Goal: Task Accomplishment & Management: Use online tool/utility

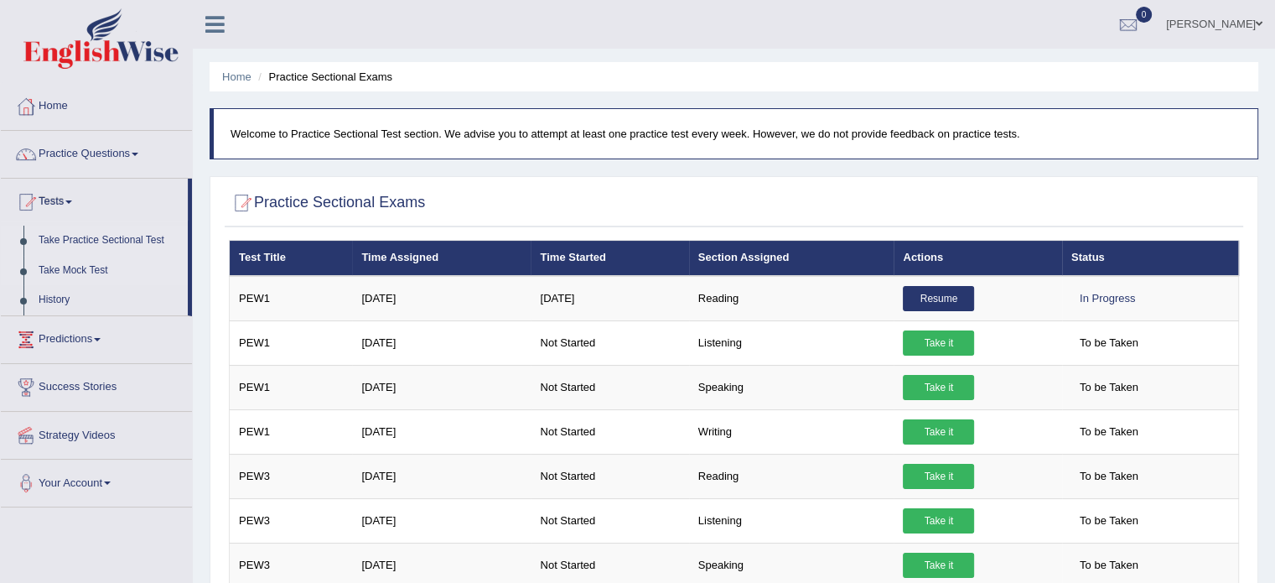
click at [74, 272] on link "Take Mock Test" at bounding box center [109, 271] width 157 height 30
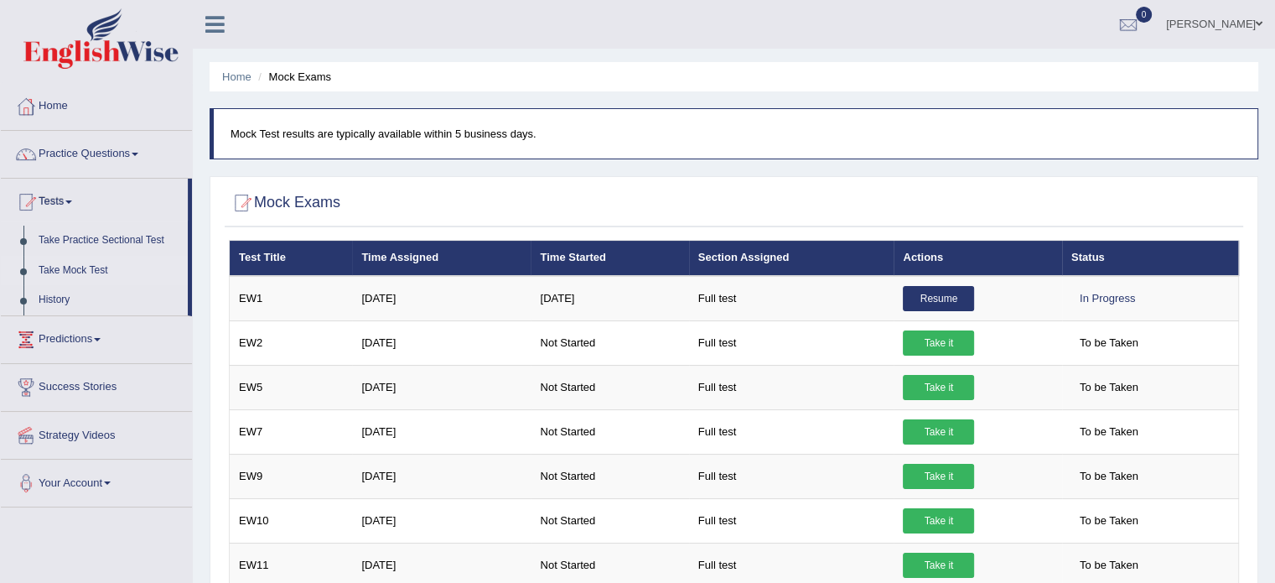
click at [938, 341] on link "Take it" at bounding box center [938, 342] width 71 height 25
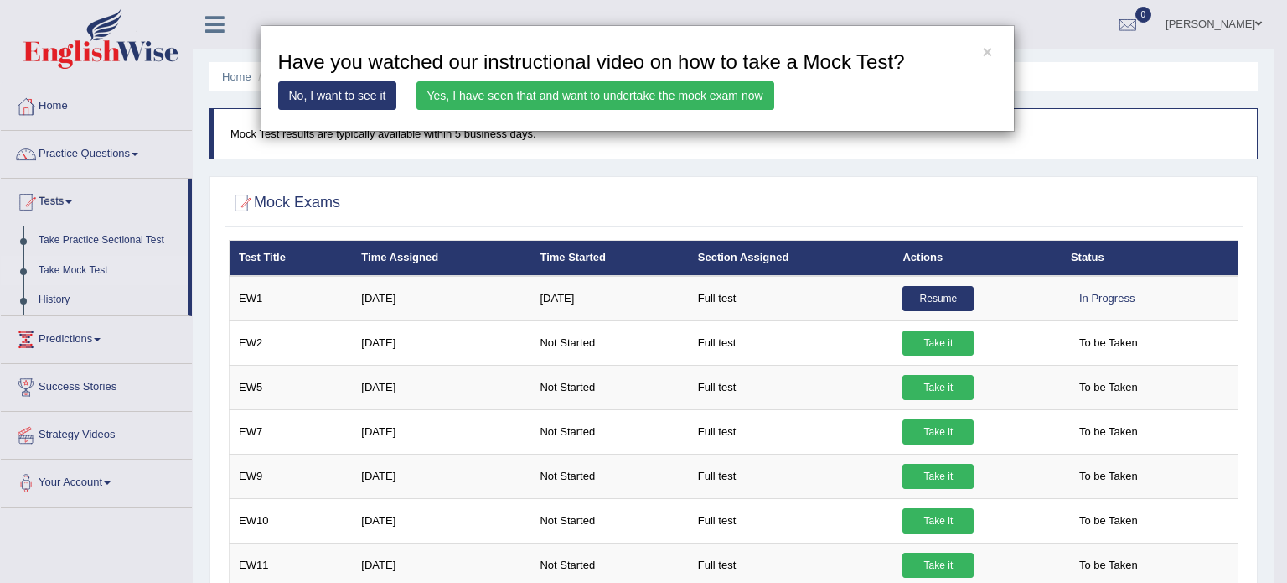
click at [573, 101] on link "Yes, I have seen that and want to undertake the mock exam now" at bounding box center [596, 95] width 358 height 28
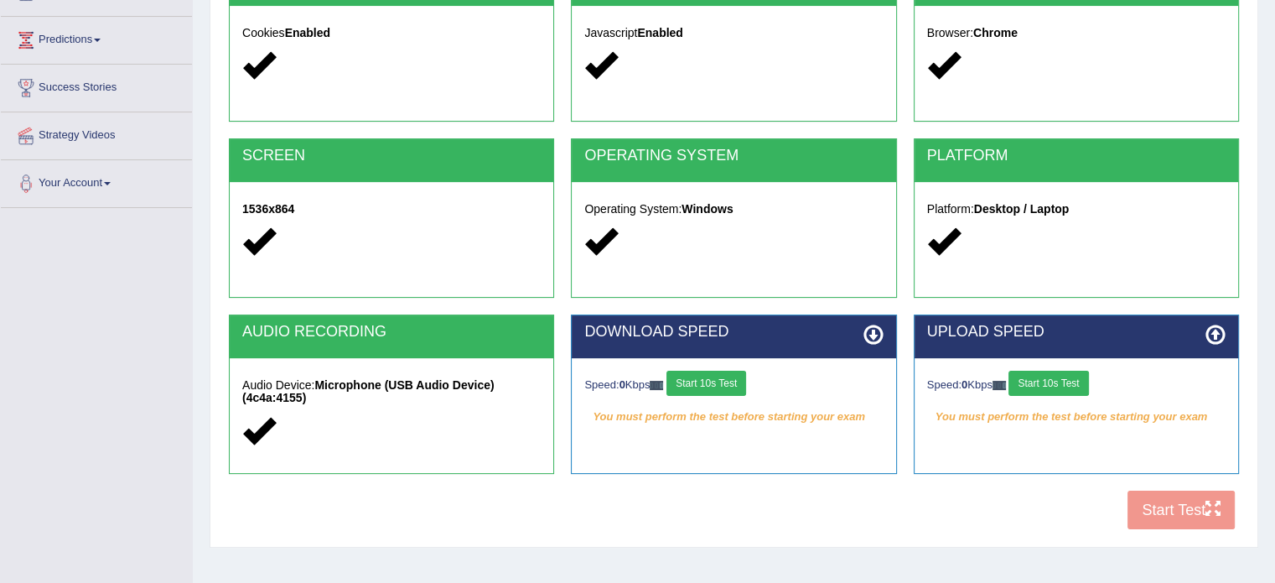
scroll to position [251, 0]
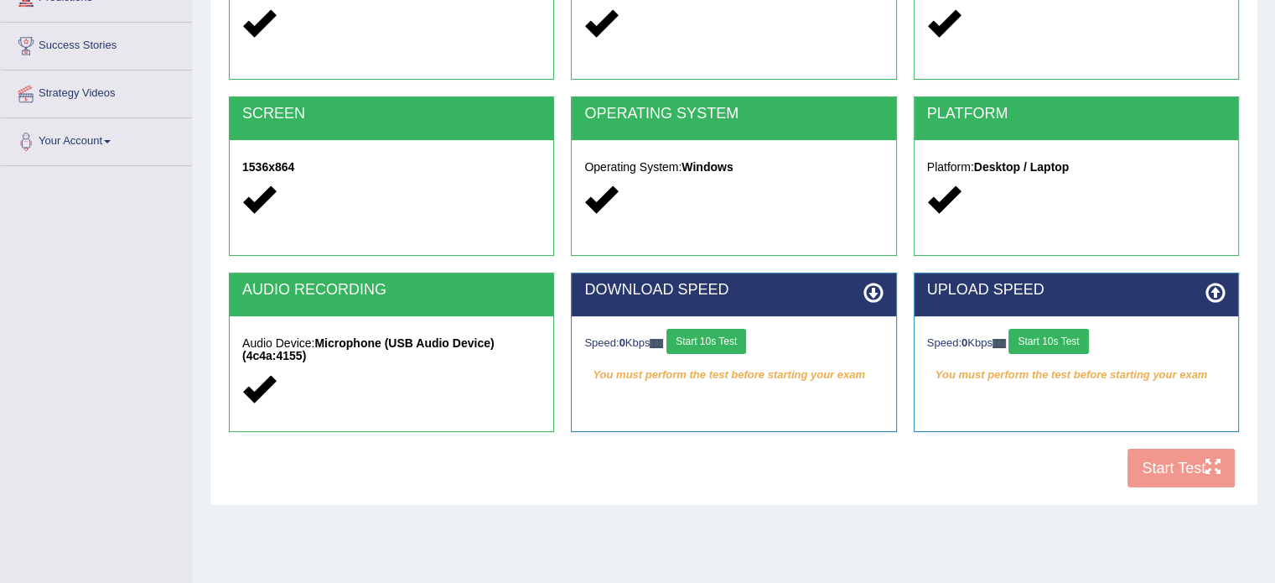
click at [722, 341] on button "Start 10s Test" at bounding box center [706, 341] width 80 height 25
click at [1069, 341] on button "Start 10s Test" at bounding box center [1048, 341] width 80 height 25
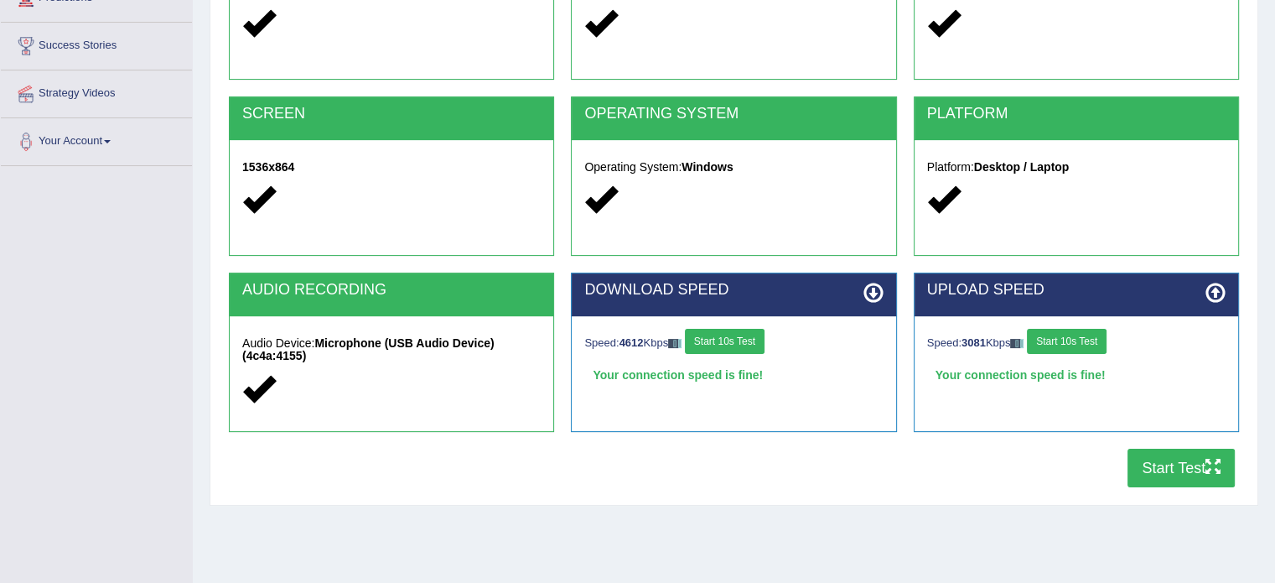
click at [1178, 469] on button "Start Test" at bounding box center [1180, 467] width 107 height 39
